Goal: Navigation & Orientation: Go to known website

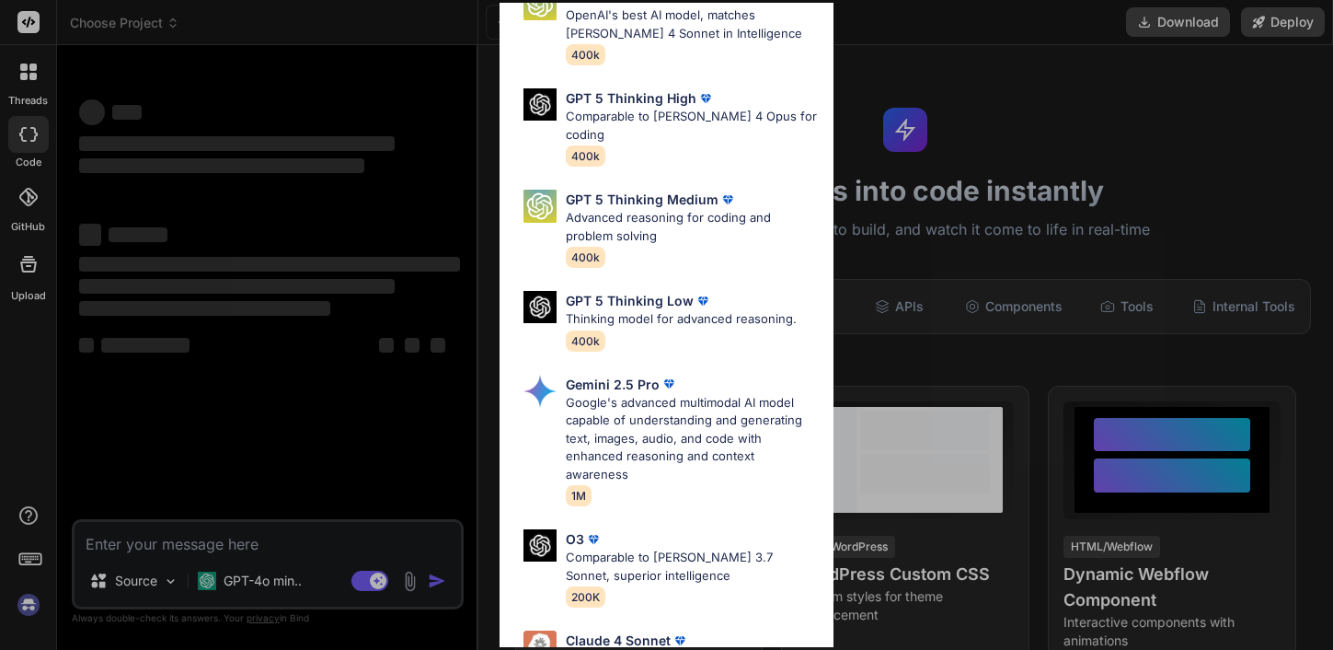
scroll to position [190, 0]
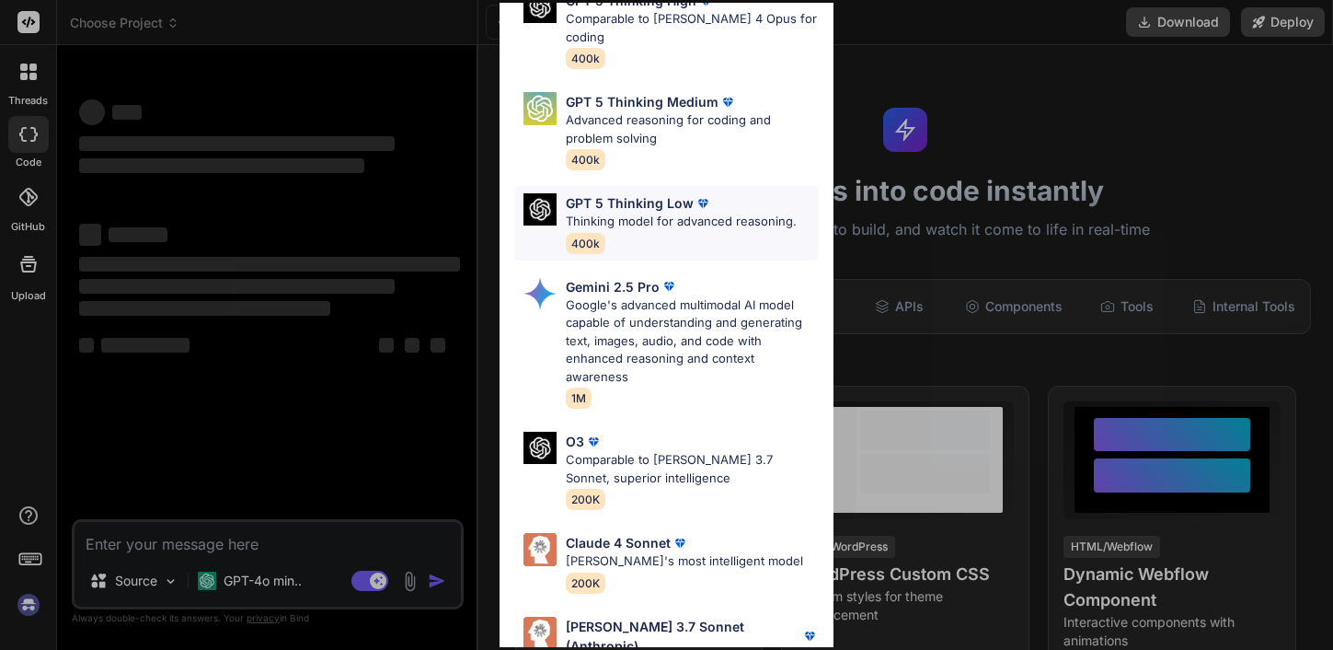
type textarea "x"
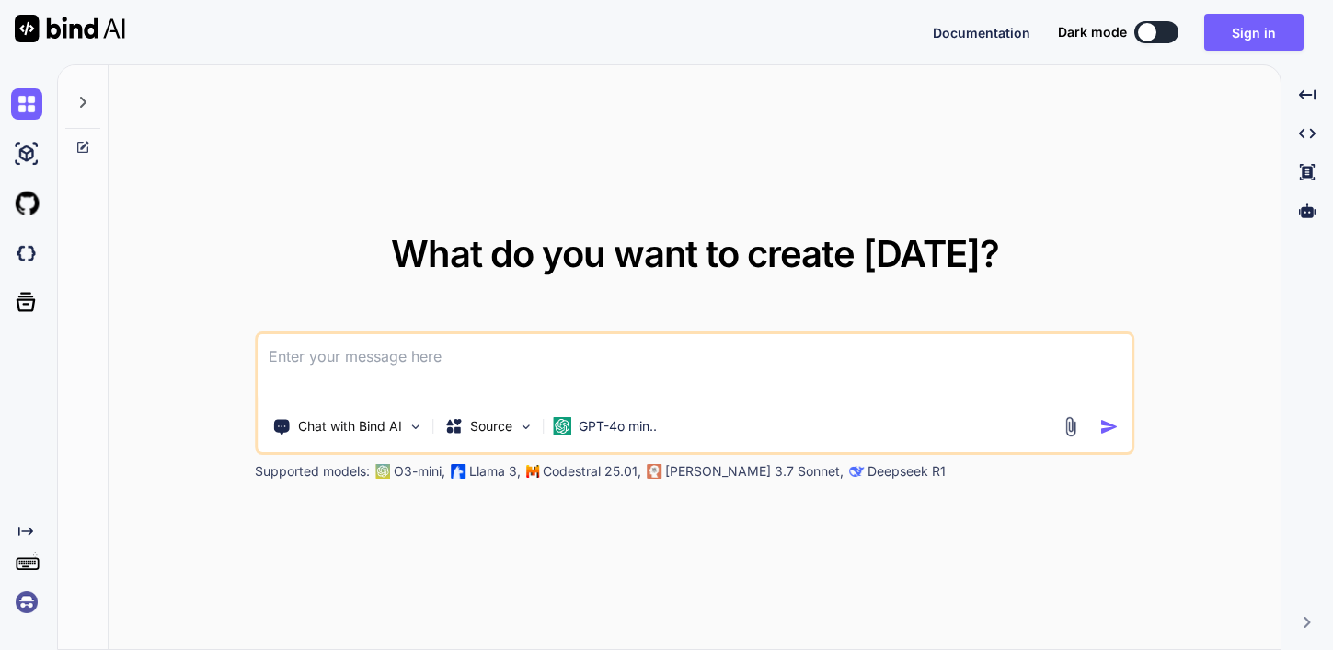
click at [27, 604] on img at bounding box center [26, 601] width 31 height 31
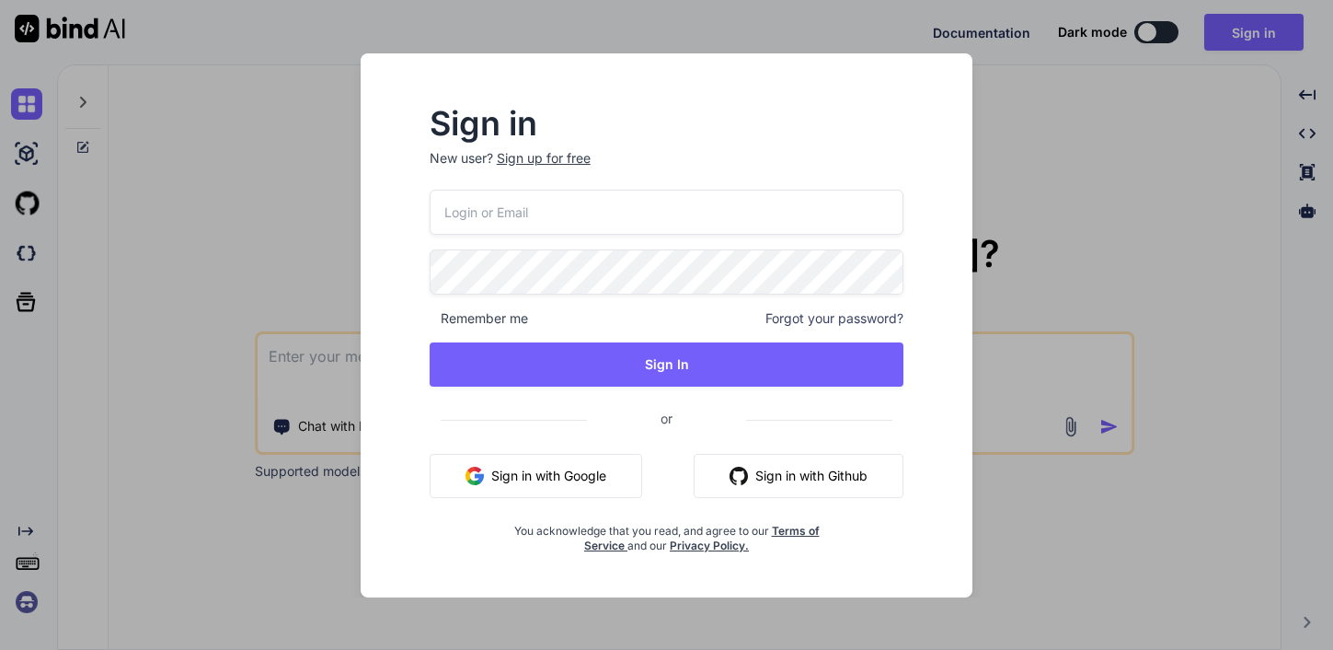
click at [1126, 401] on div "Sign in New user? Sign up for free Remember me Forgot your password? Sign In or…" at bounding box center [666, 325] width 1333 height 650
